Goal: Book appointment/travel/reservation

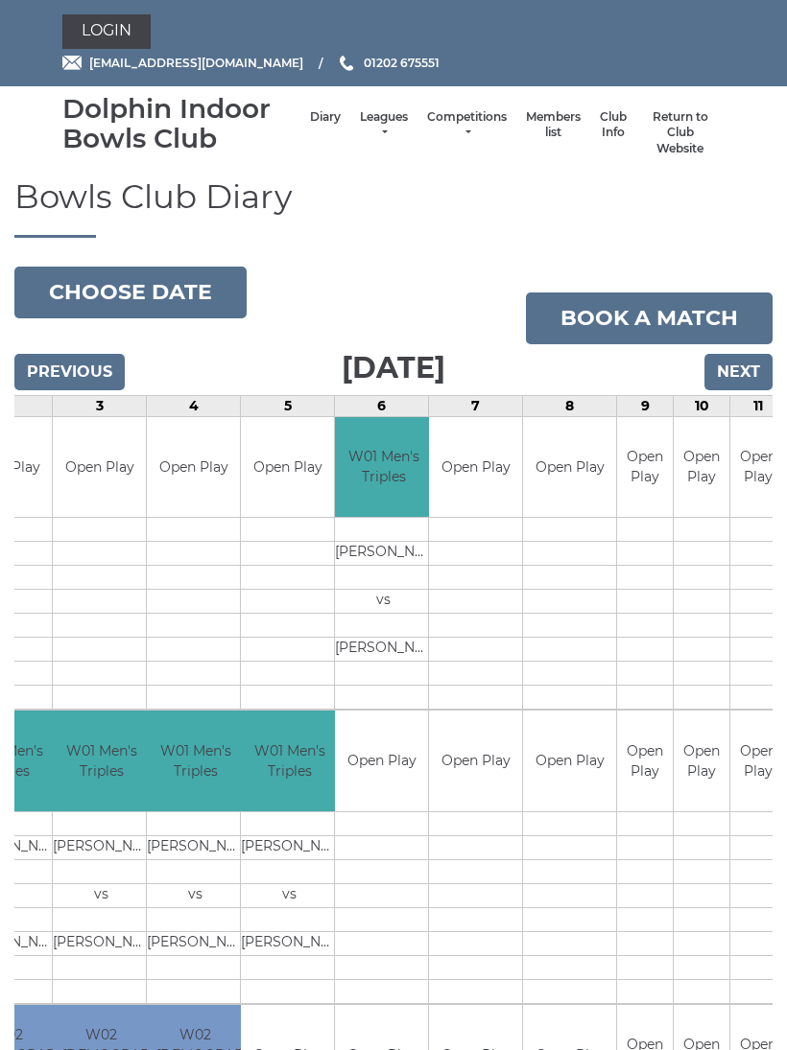
click at [633, 308] on link "Book a match" at bounding box center [649, 319] width 247 height 52
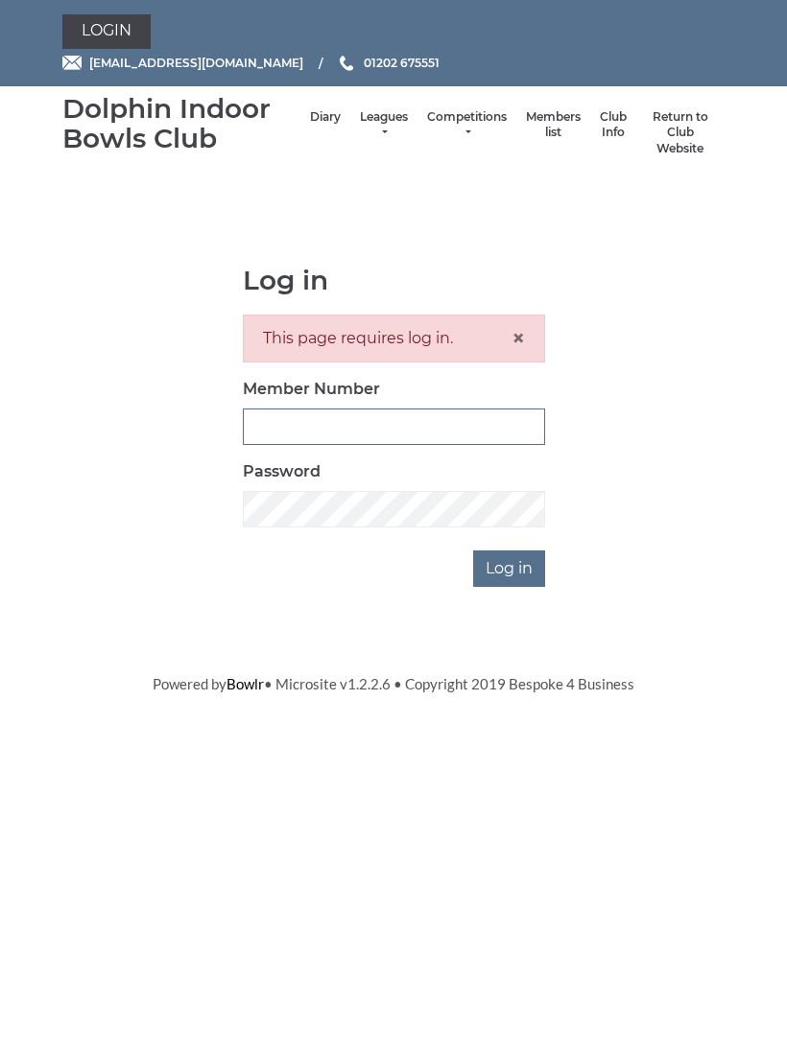
type input "3855"
click at [510, 566] on input "Log in" at bounding box center [509, 569] width 72 height 36
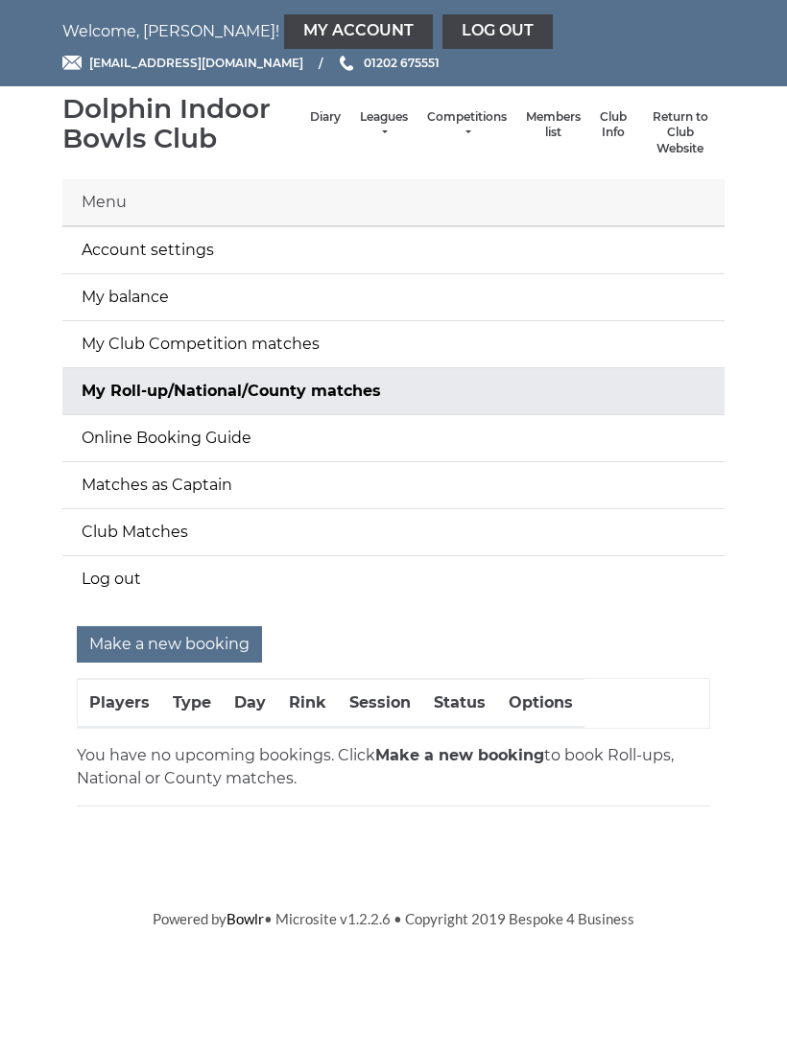
click at [164, 646] on input "Make a new booking" at bounding box center [169, 644] width 185 height 36
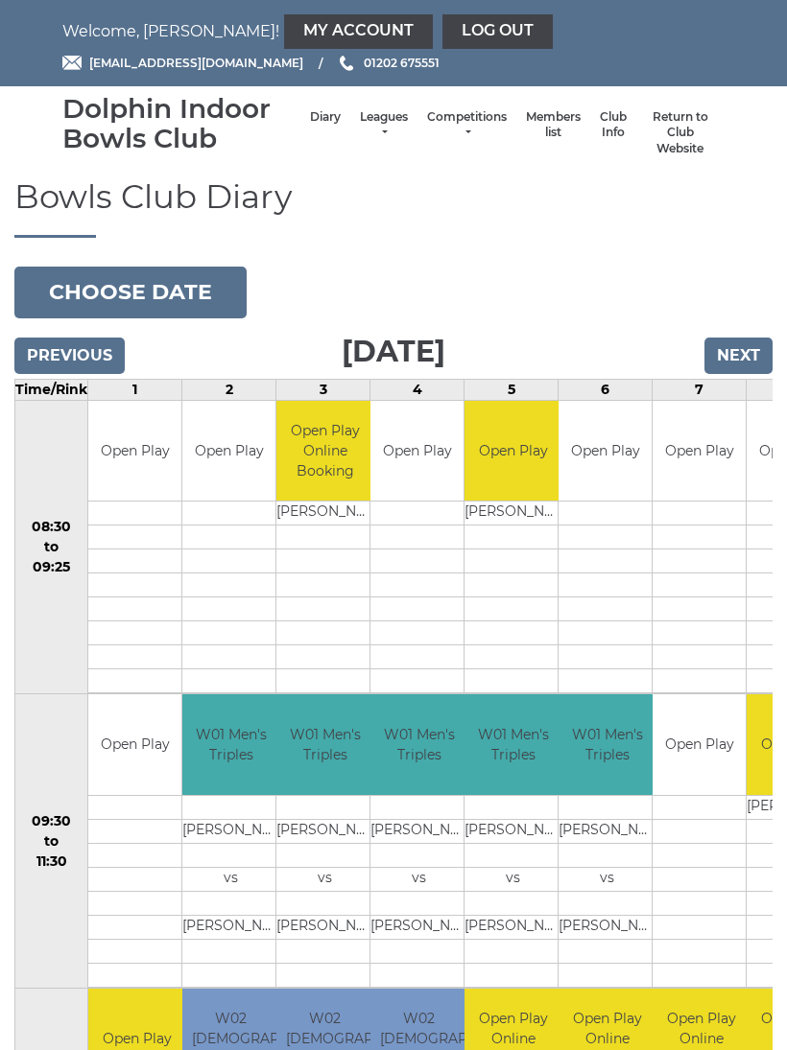
click at [130, 295] on button "Choose date" at bounding box center [130, 293] width 232 height 52
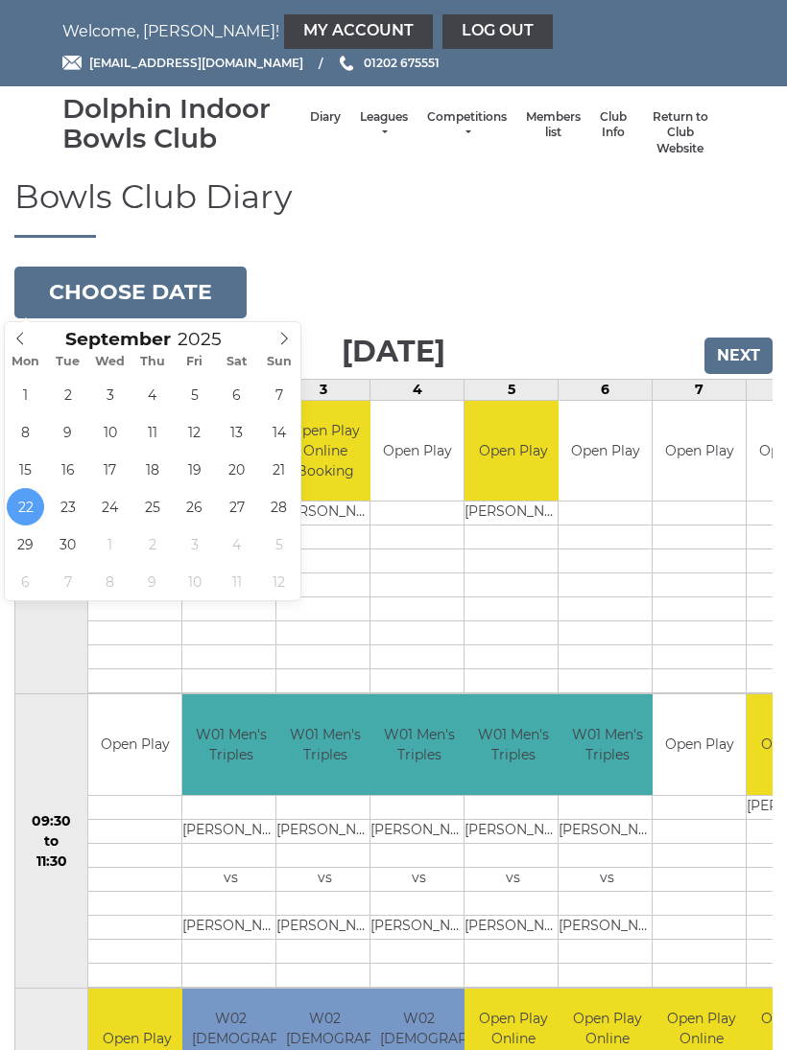
type input "2025-10-06"
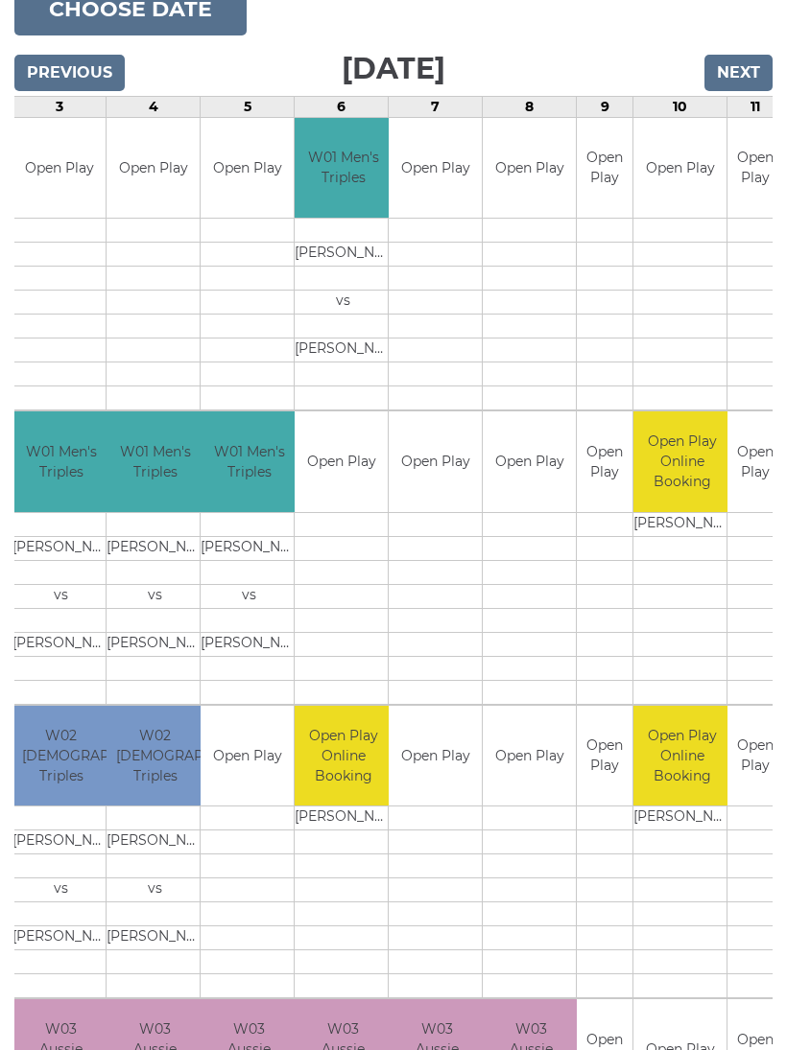
scroll to position [285, 0]
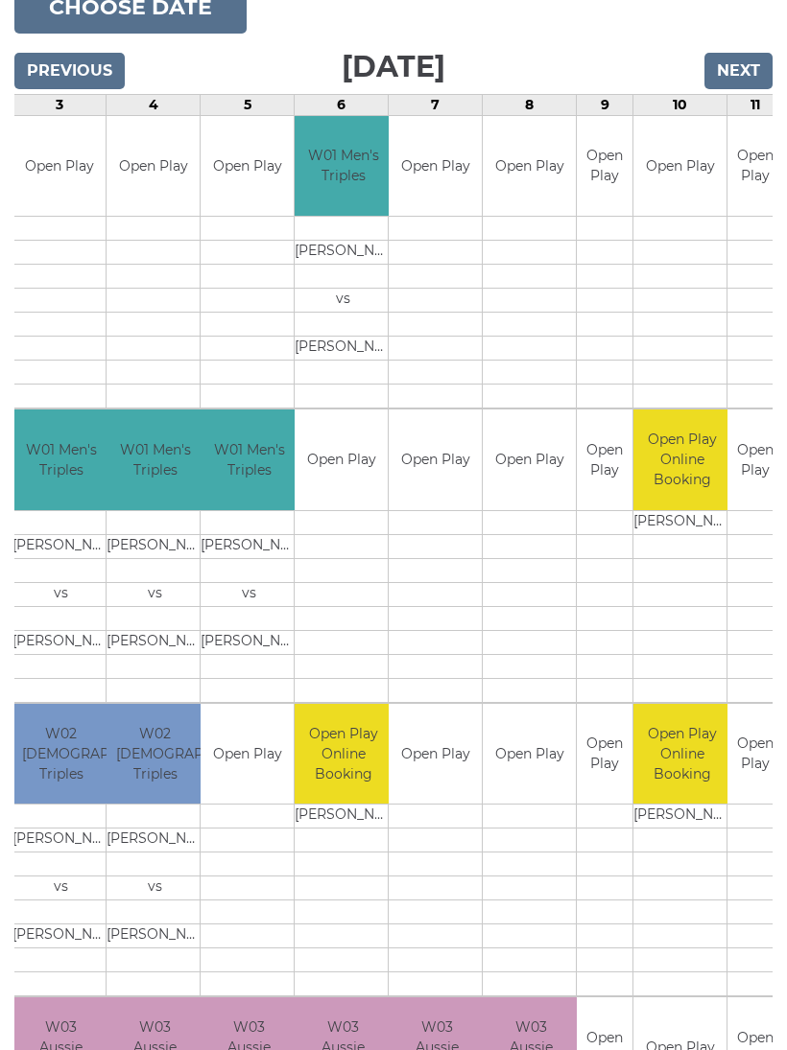
click at [0, 0] on div "Book slot" at bounding box center [0, 0] width 0 height 0
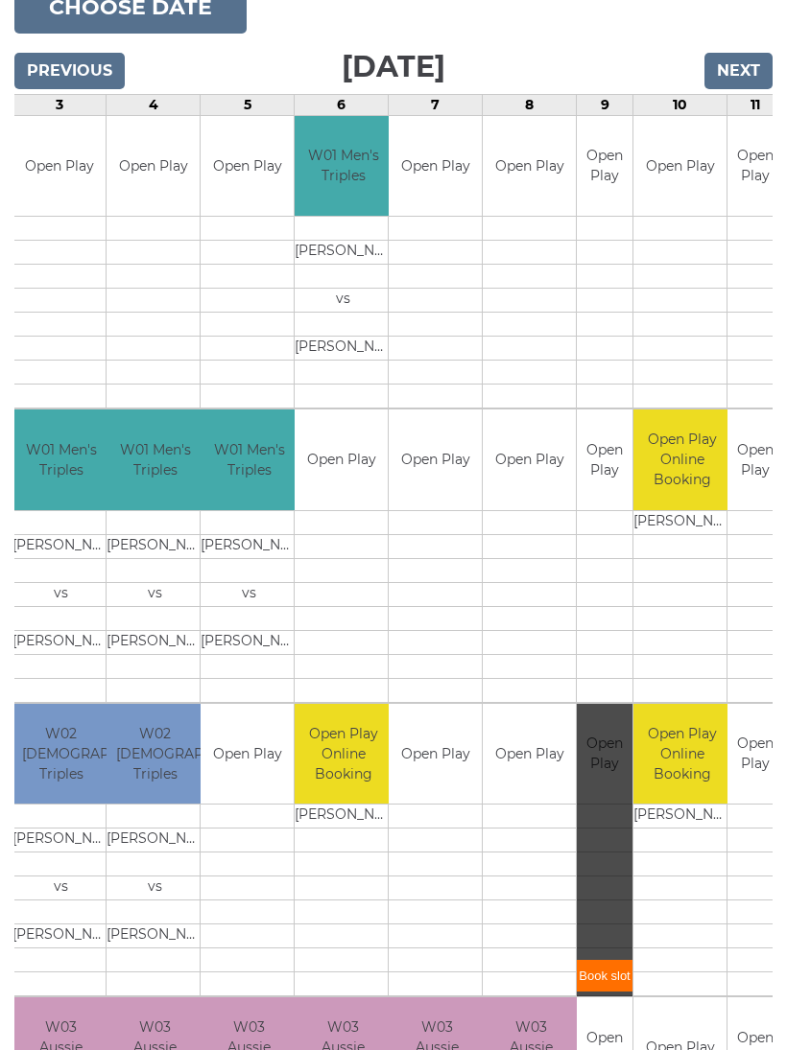
click at [606, 975] on link "Book slot" at bounding box center [605, 976] width 56 height 32
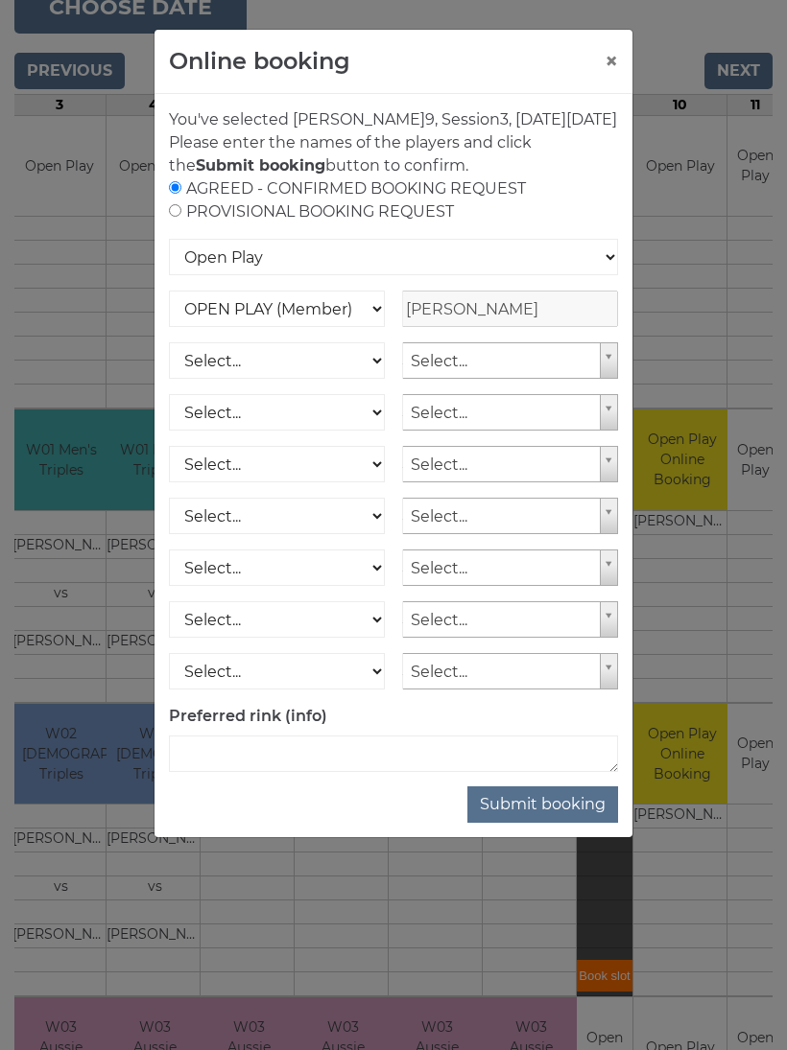
click at [544, 823] on button "Submit booking" at bounding box center [542, 805] width 151 height 36
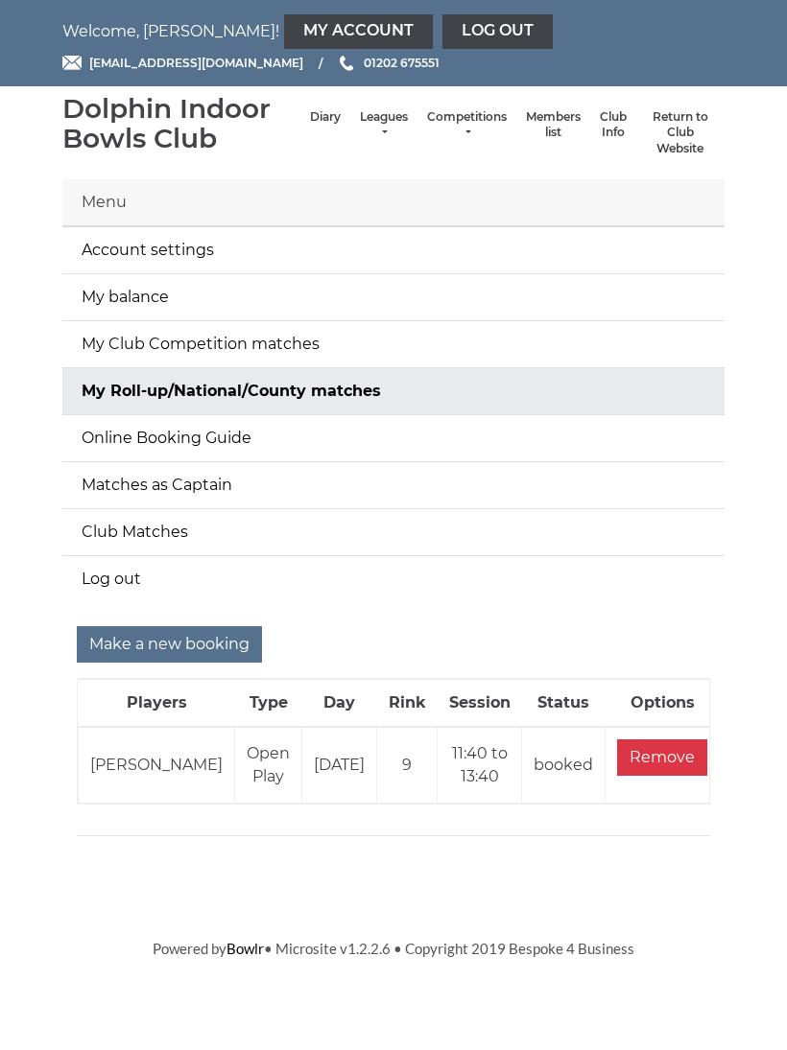
click at [442, 43] on link "Log out" at bounding box center [497, 31] width 110 height 35
